Goal: Task Accomplishment & Management: Manage account settings

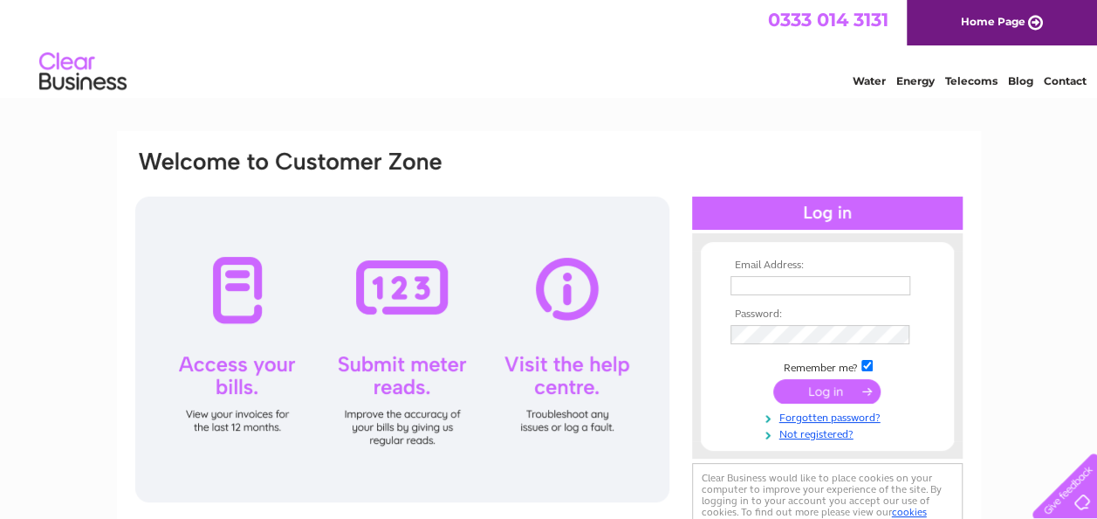
type input "[EMAIL_ADDRESS][DOMAIN_NAME]"
click at [810, 384] on input "submit" at bounding box center [826, 391] width 107 height 24
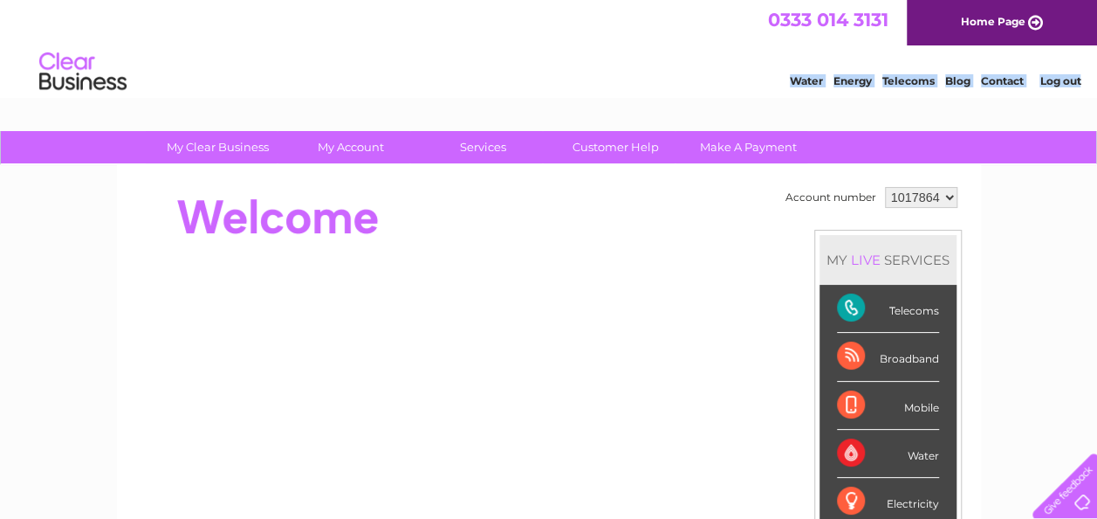
drag, startPoint x: 1096, startPoint y: 65, endPoint x: 1105, endPoint y: 148, distance: 83.4
click at [1096, 102] on html "0333 014 3131 Home Page Water Energy Telecoms Blog Contact Log out" at bounding box center [548, 51] width 1097 height 102
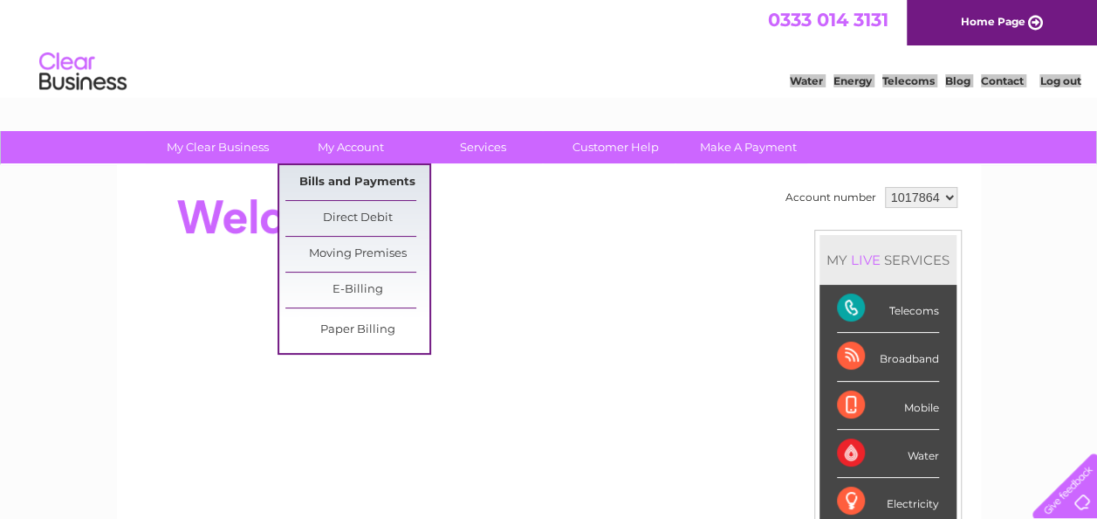
click at [344, 177] on link "Bills and Payments" at bounding box center [357, 182] width 144 height 35
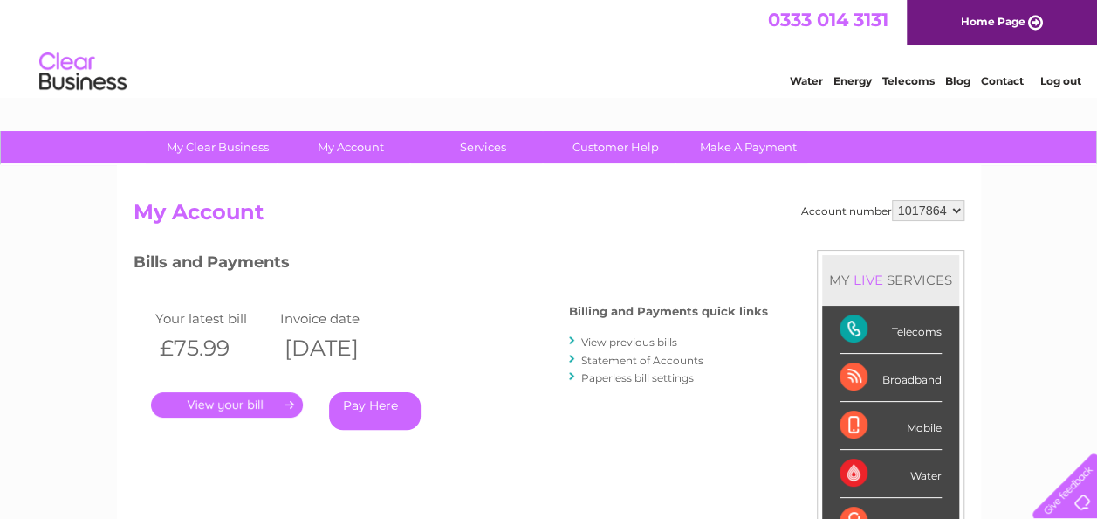
click at [210, 403] on link "." at bounding box center [227, 404] width 152 height 25
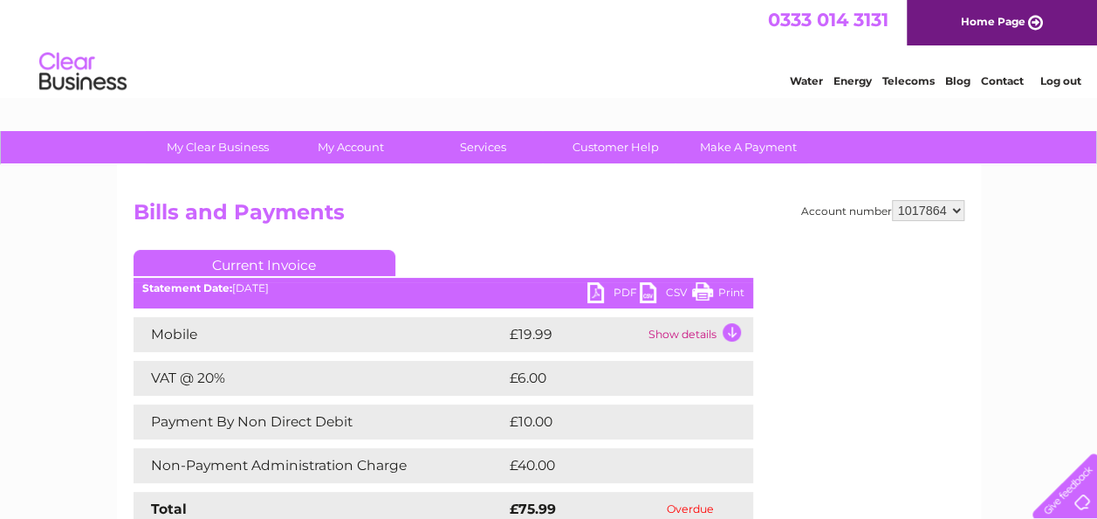
click at [607, 286] on link "PDF" at bounding box center [613, 294] width 52 height 25
